Goal: Information Seeking & Learning: Learn about a topic

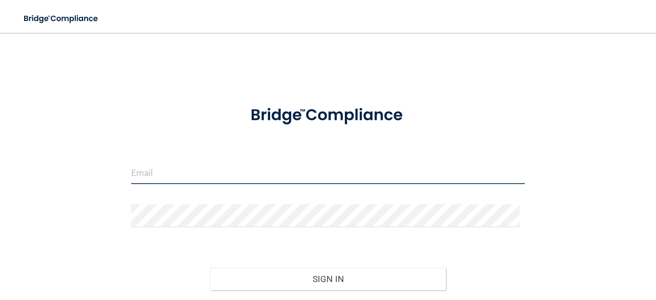
click at [173, 177] on input "email" at bounding box center [328, 172] width 394 height 23
type input "[EMAIL_ADDRESS][DOMAIN_NAME]"
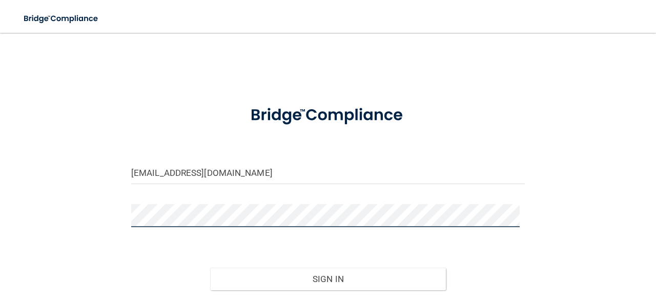
click at [210, 268] on button "Sign In" at bounding box center [328, 279] width 236 height 23
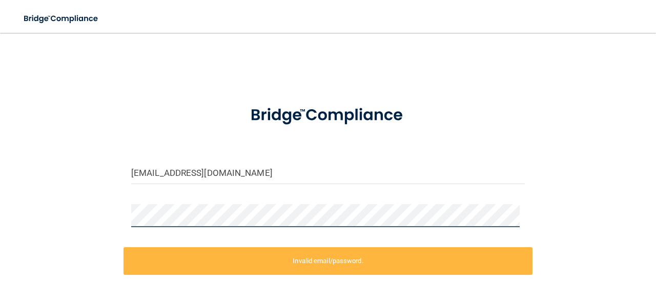
click at [66, 198] on div "jhoyle@kidsensetherapygroup.com Invalid email/password. You don't have permissi…" at bounding box center [328, 205] width 615 height 324
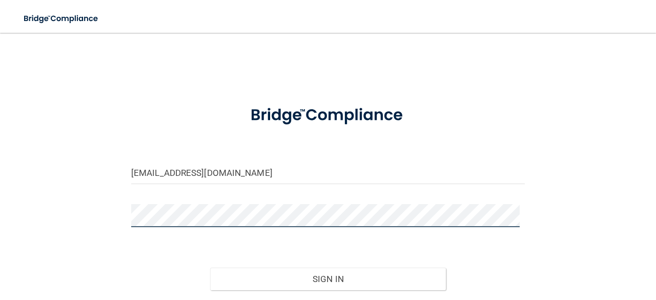
click at [210, 268] on button "Sign In" at bounding box center [328, 279] width 236 height 23
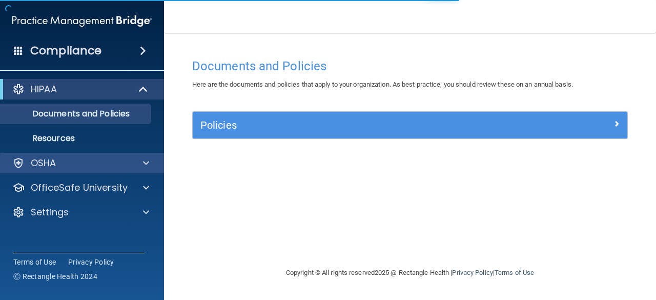
click at [80, 172] on div "OSHA" at bounding box center [82, 163] width 165 height 21
click at [144, 170] on div "OSHA" at bounding box center [82, 163] width 165 height 21
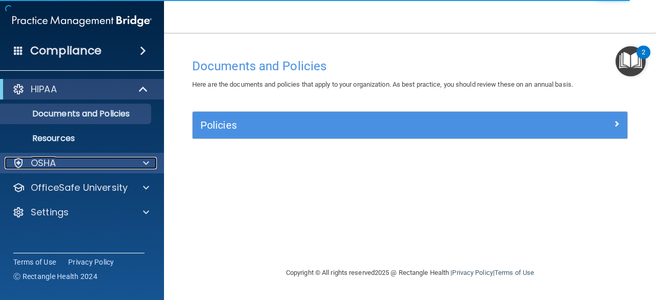
click at [150, 166] on div at bounding box center [145, 163] width 26 height 12
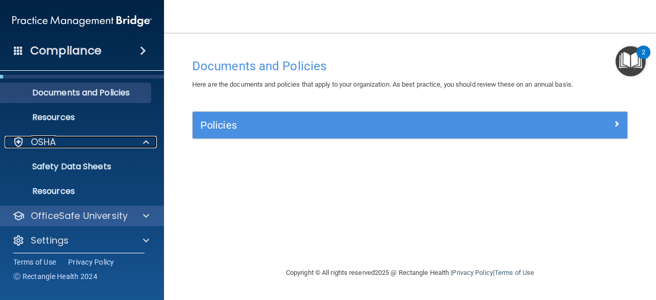
scroll to position [27, 0]
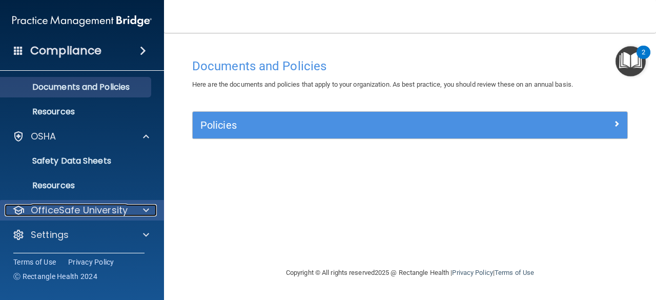
click at [143, 210] on span at bounding box center [146, 210] width 6 height 12
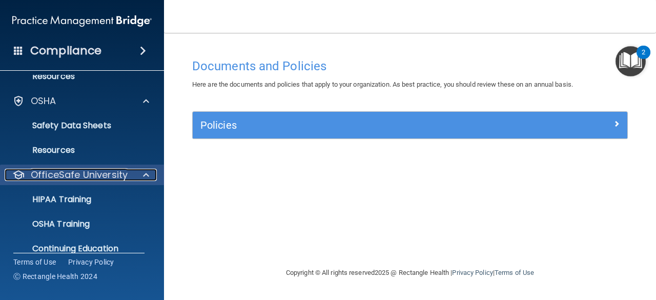
scroll to position [78, 0]
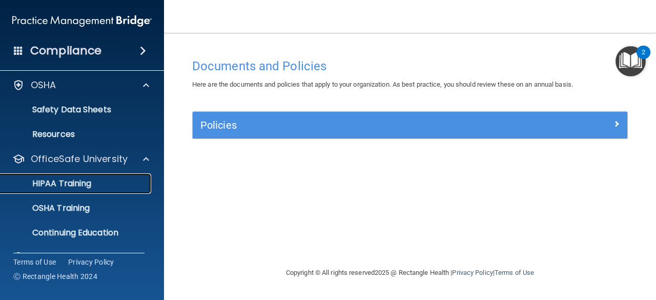
click at [106, 178] on div "HIPAA Training" at bounding box center [77, 183] width 140 height 10
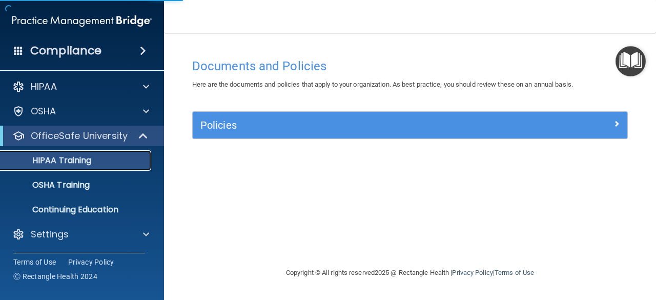
scroll to position [2, 0]
click at [103, 160] on div "HIPAA Training" at bounding box center [77, 161] width 140 height 10
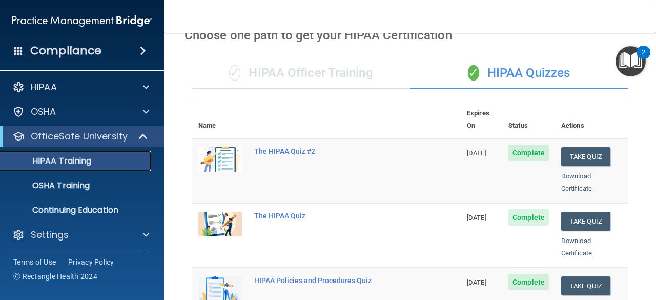
scroll to position [51, 0]
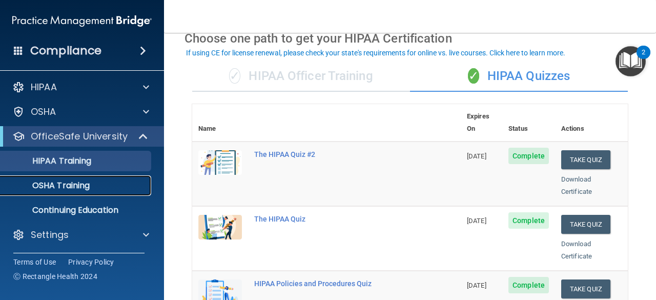
click at [87, 183] on p "OSHA Training" at bounding box center [48, 185] width 83 height 10
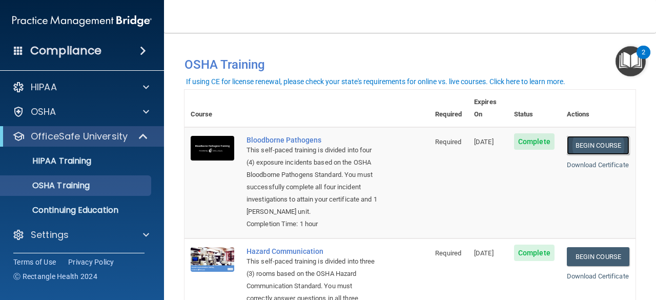
click at [596, 136] on link "Begin Course" at bounding box center [598, 145] width 63 height 19
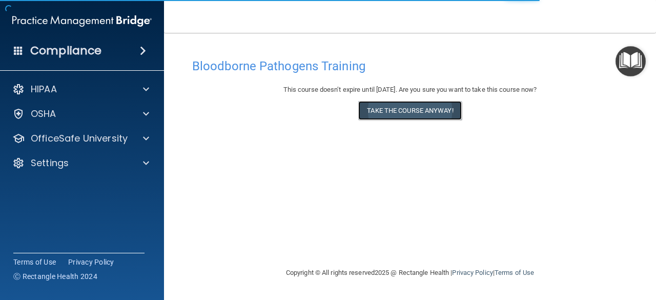
click at [413, 114] on button "Take the course anyway!" at bounding box center [409, 110] width 103 height 19
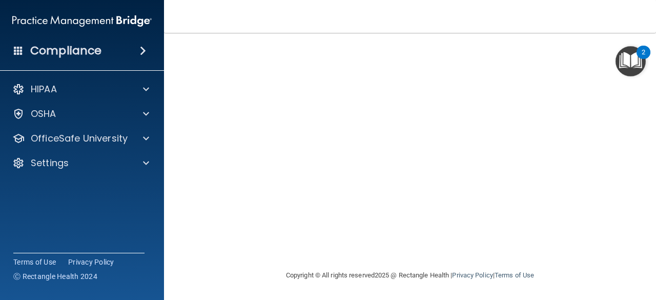
scroll to position [88, 0]
